Goal: Find specific page/section: Find specific page/section

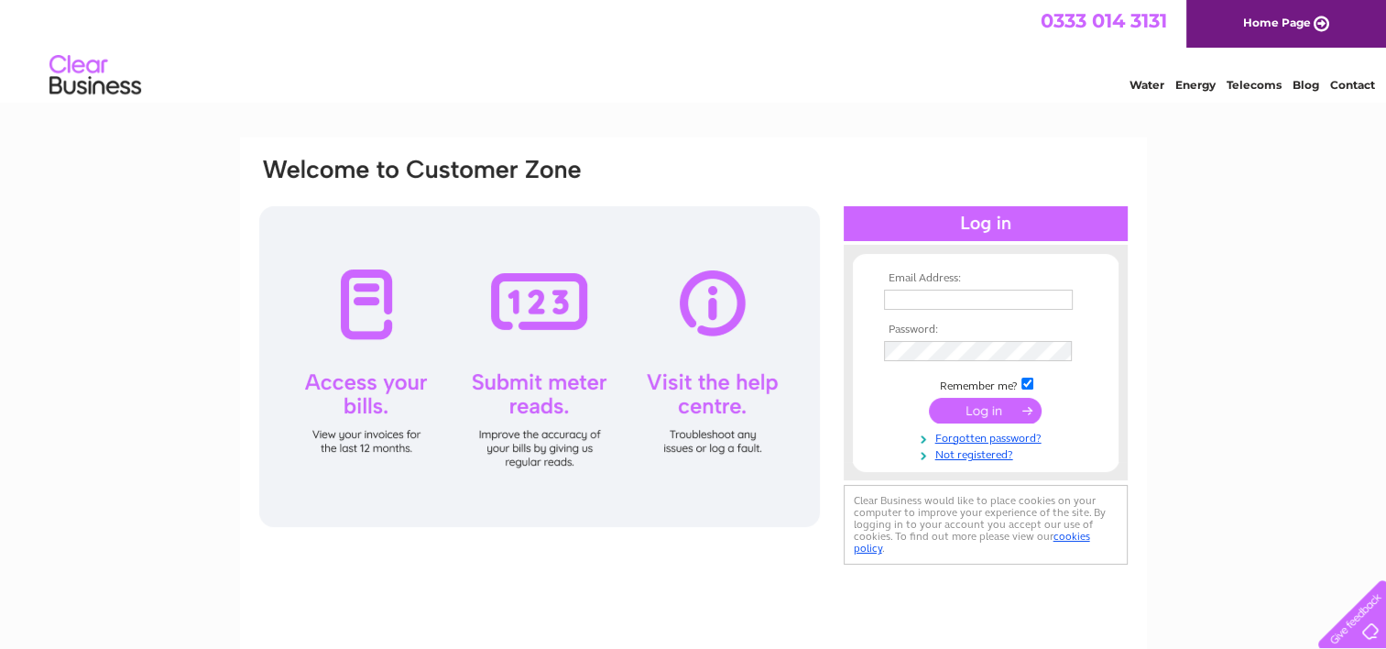
type input "cochnosocialclub@outlook.com"
click at [963, 407] on input "submit" at bounding box center [985, 411] width 113 height 26
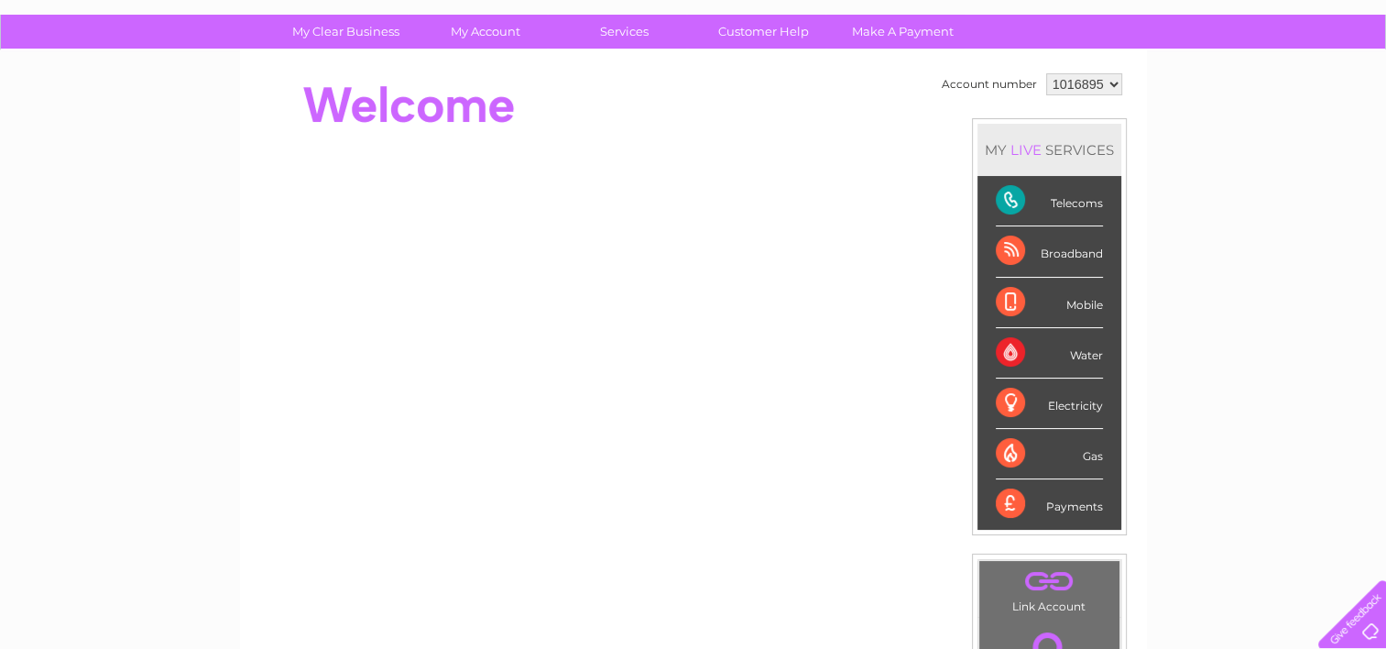
scroll to position [92, 0]
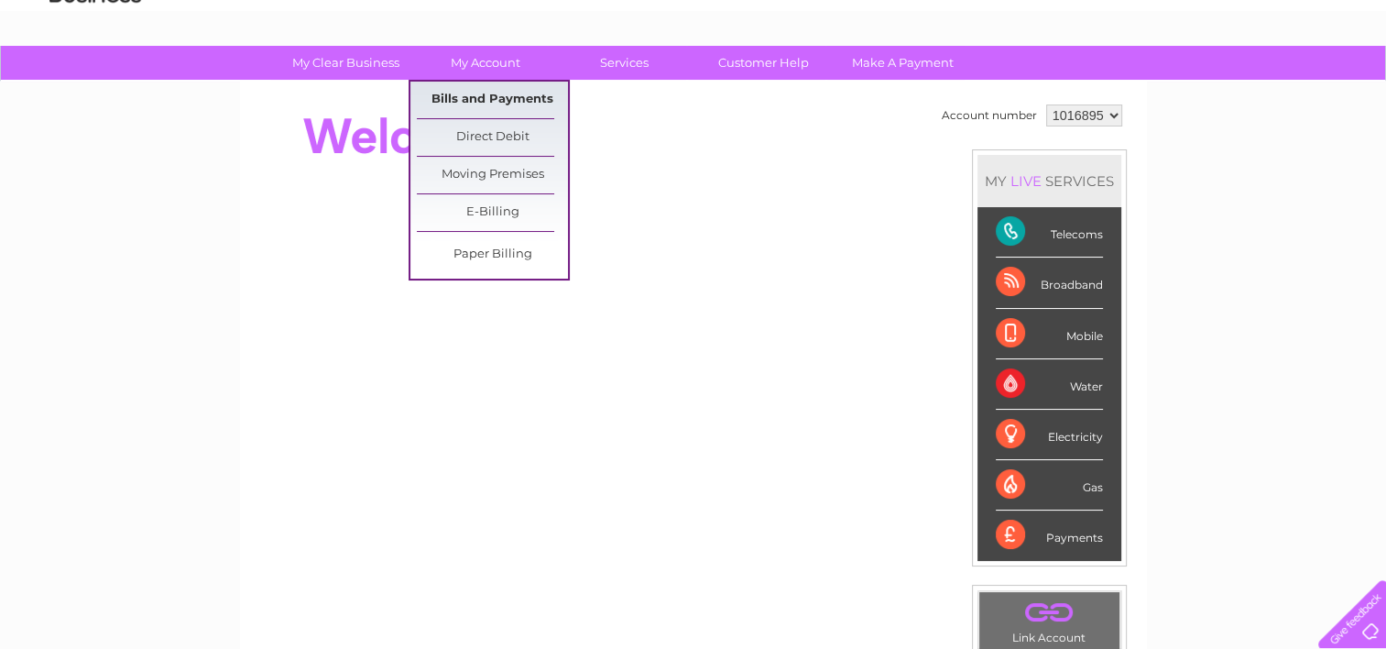
click at [452, 92] on link "Bills and Payments" at bounding box center [492, 100] width 151 height 37
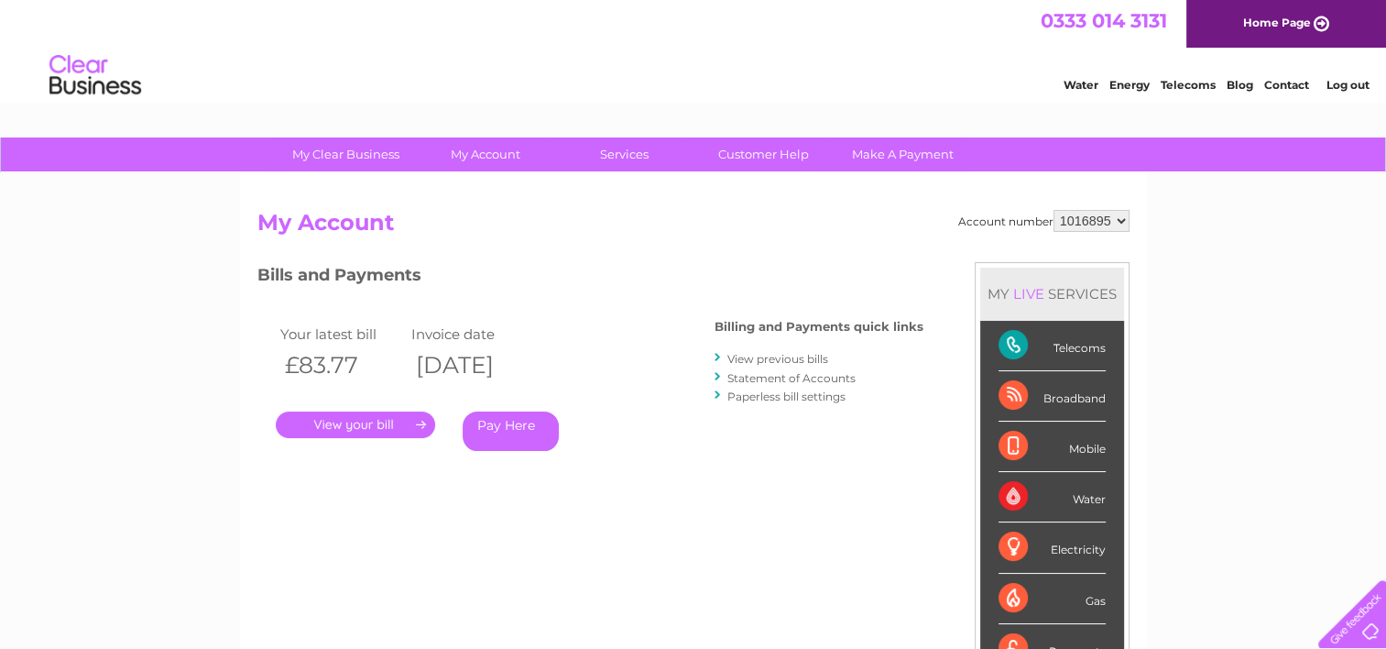
click at [339, 414] on link "." at bounding box center [355, 424] width 159 height 27
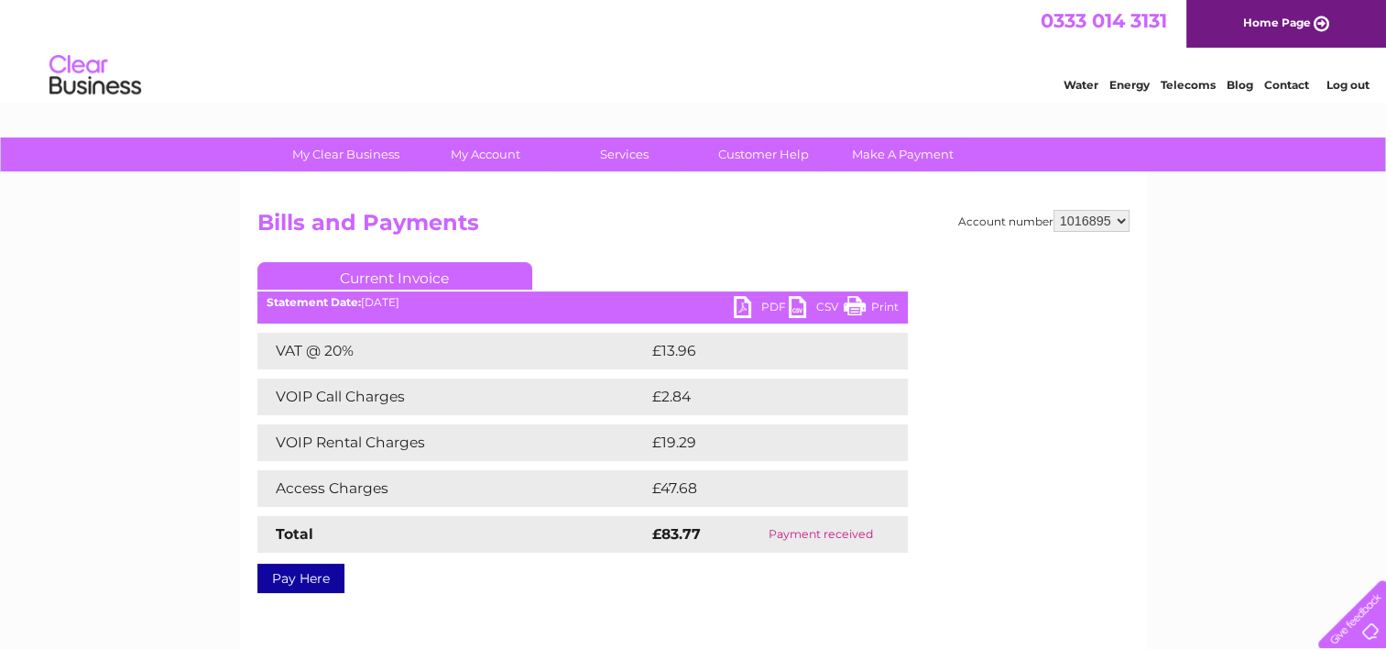
click at [865, 301] on link "Print" at bounding box center [871, 309] width 55 height 27
